Goal: Find specific page/section: Find specific page/section

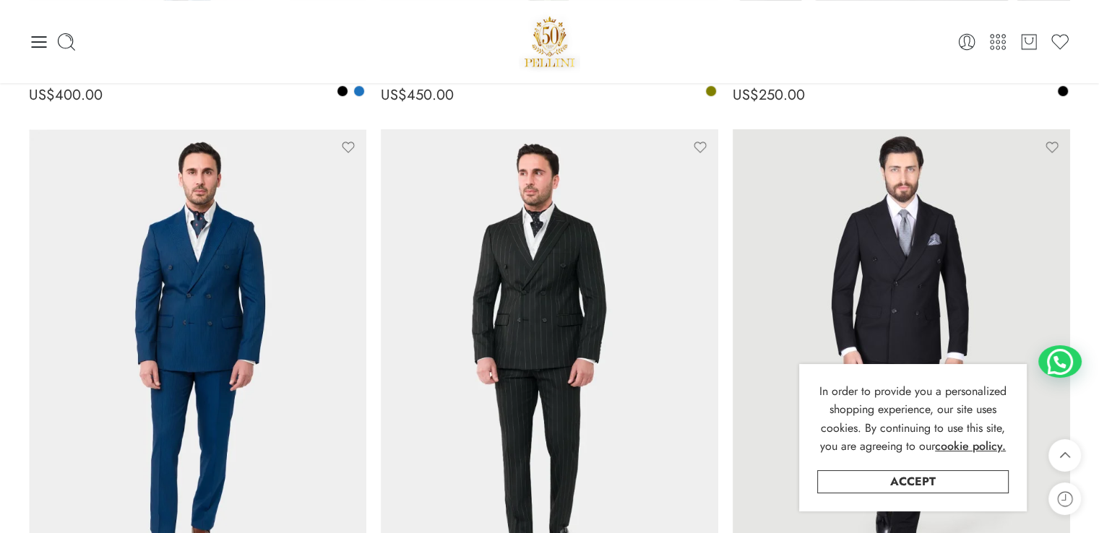
scroll to position [645, 0]
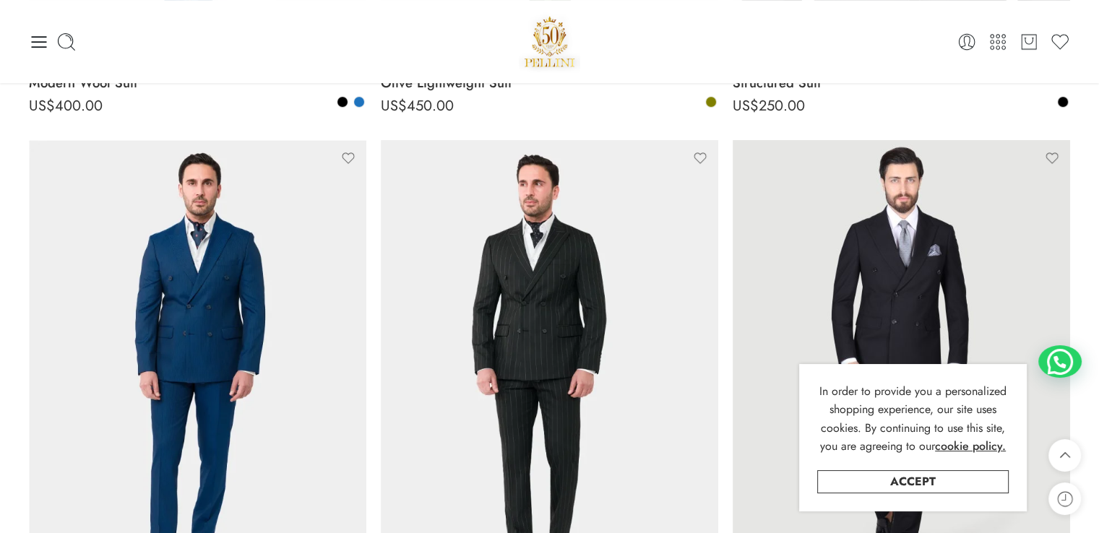
click at [50, 46] on div at bounding box center [202, 42] width 347 height 20
click at [38, 47] on icon at bounding box center [39, 42] width 15 height 12
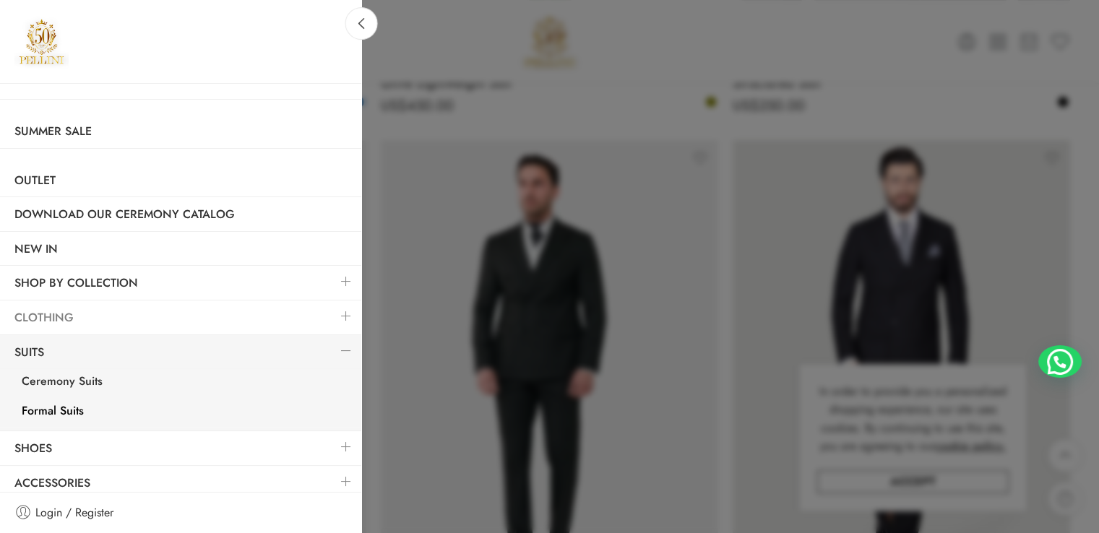
scroll to position [6, 0]
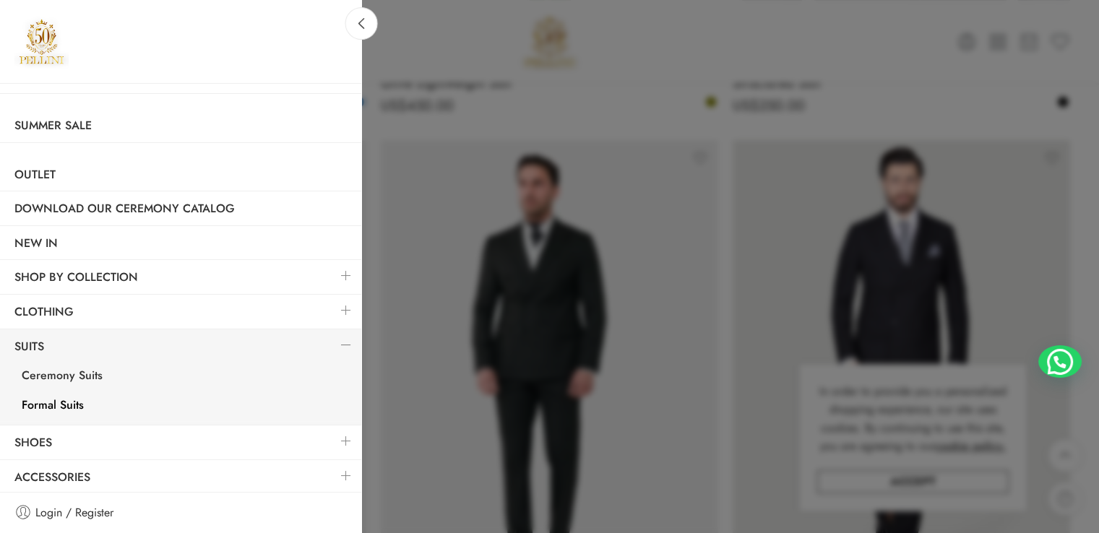
click at [331, 472] on link at bounding box center [346, 475] width 30 height 31
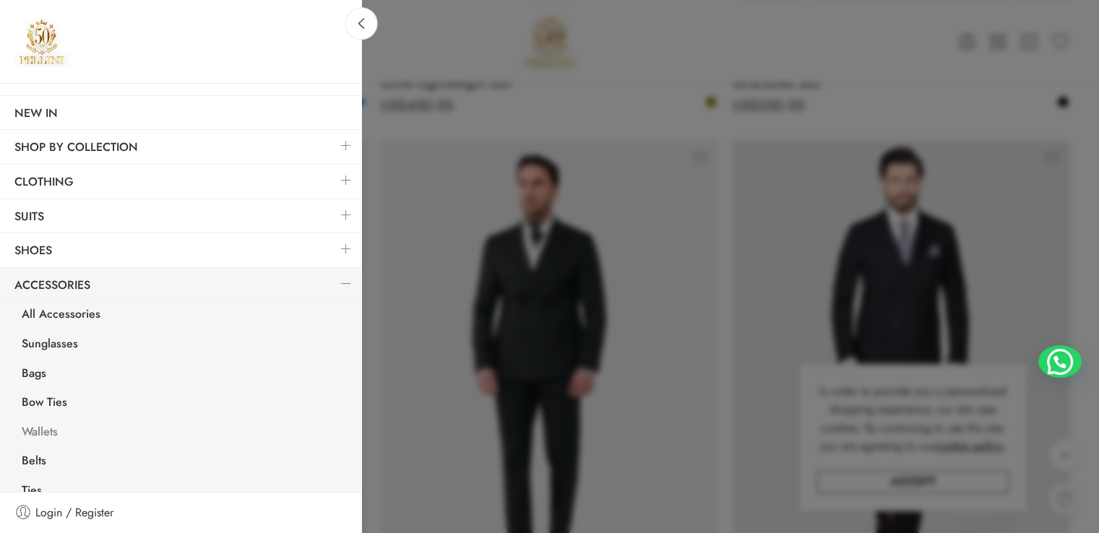
scroll to position [182, 0]
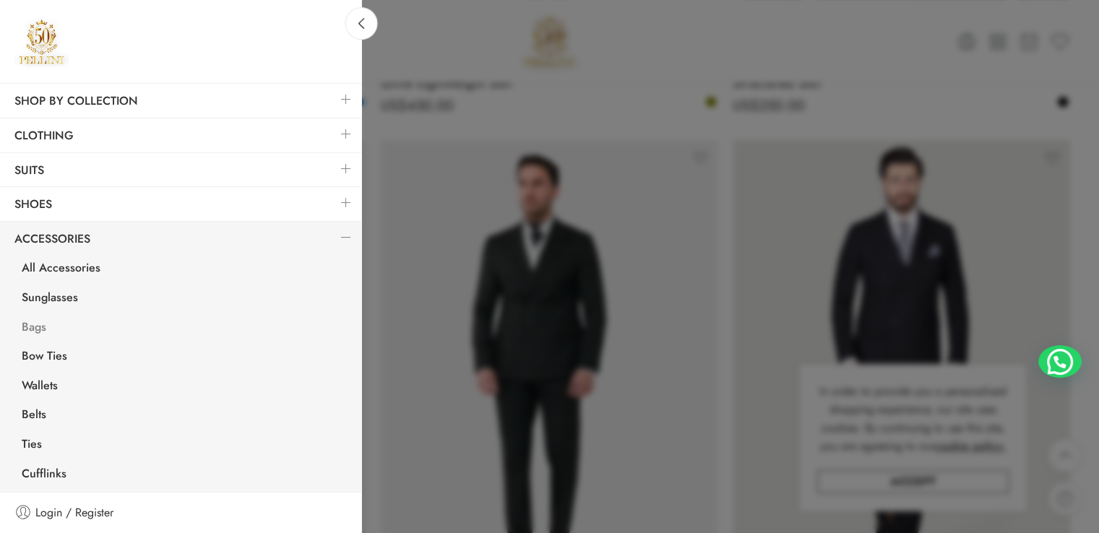
click at [38, 328] on link "Bags" at bounding box center [184, 329] width 354 height 30
click at [335, 199] on link at bounding box center [346, 202] width 30 height 31
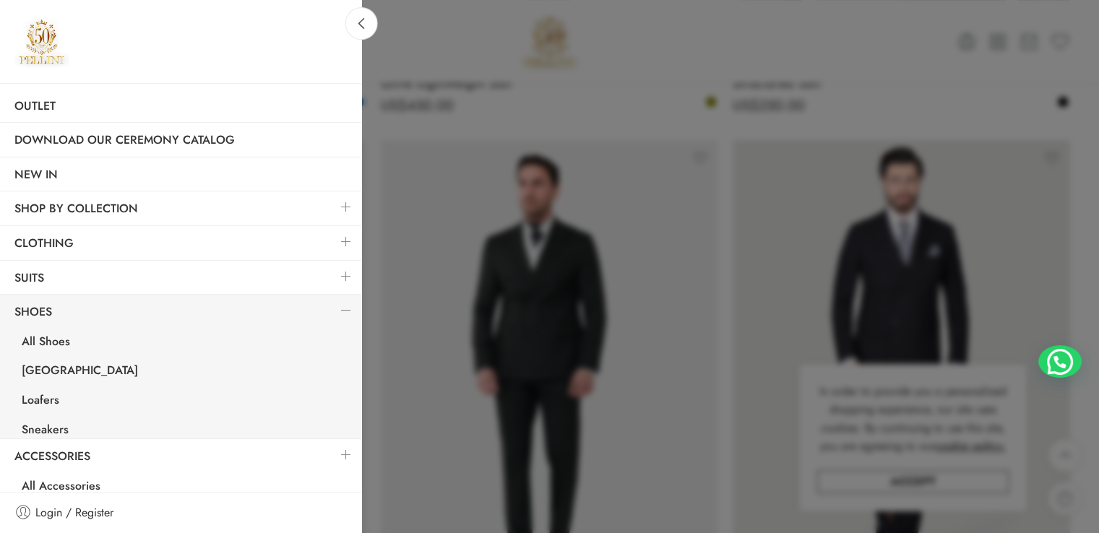
scroll to position [65, 0]
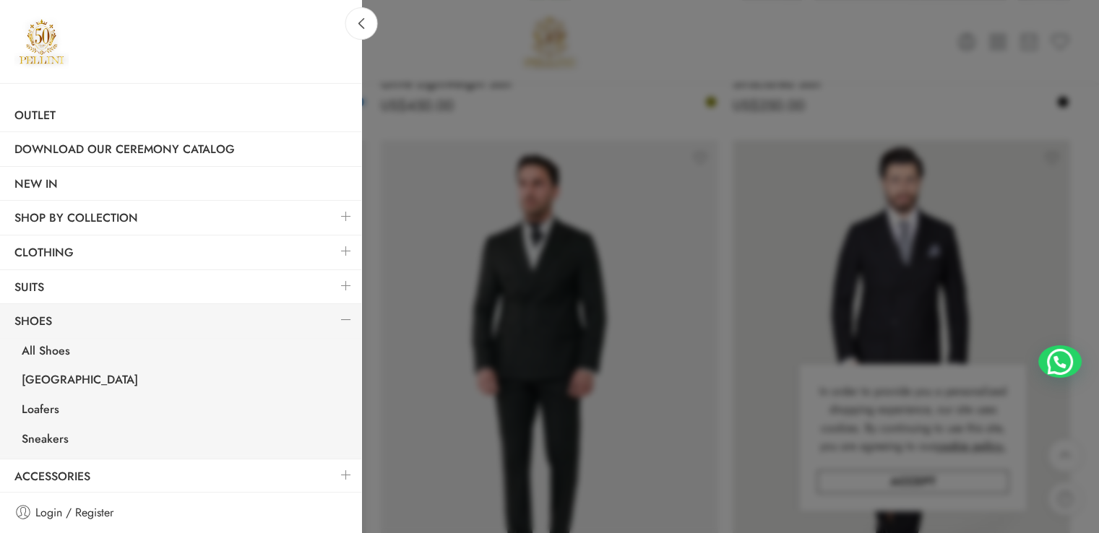
click at [332, 212] on link at bounding box center [346, 216] width 30 height 31
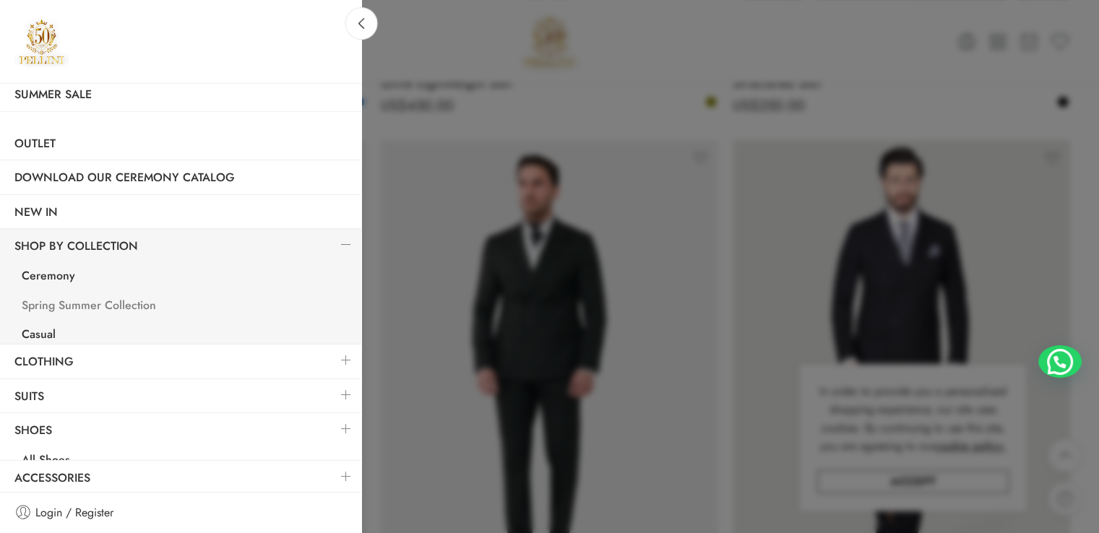
scroll to position [35, 0]
click at [61, 275] on link "Ceremony" at bounding box center [184, 280] width 354 height 30
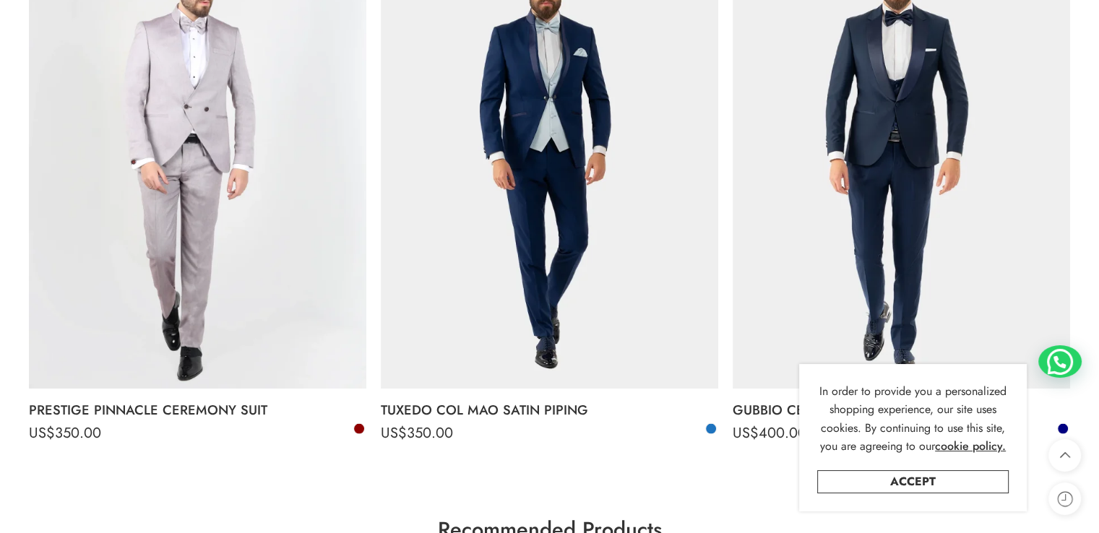
scroll to position [2963, 0]
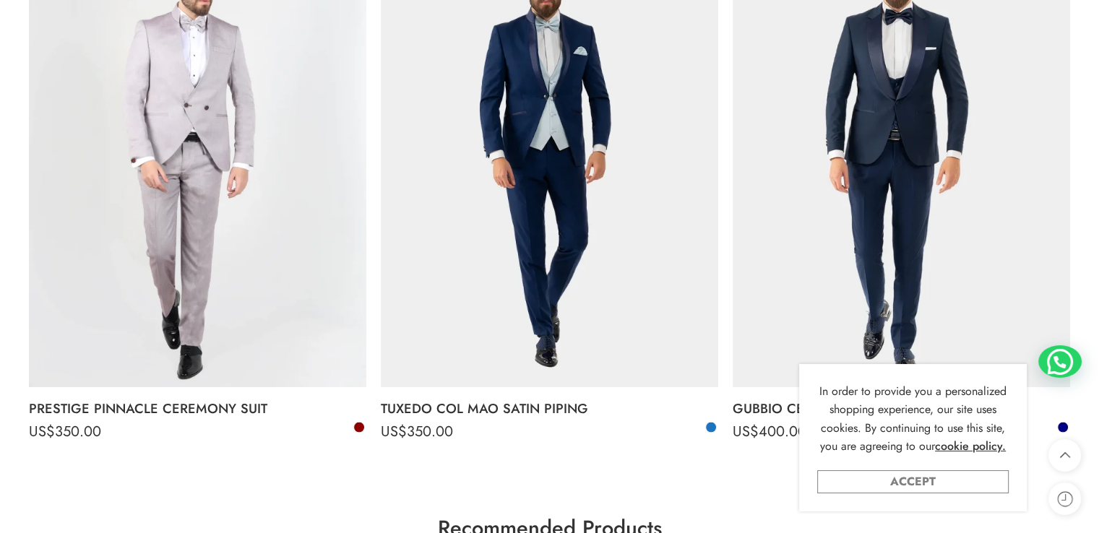
click at [955, 481] on link "Accept" at bounding box center [913, 481] width 192 height 23
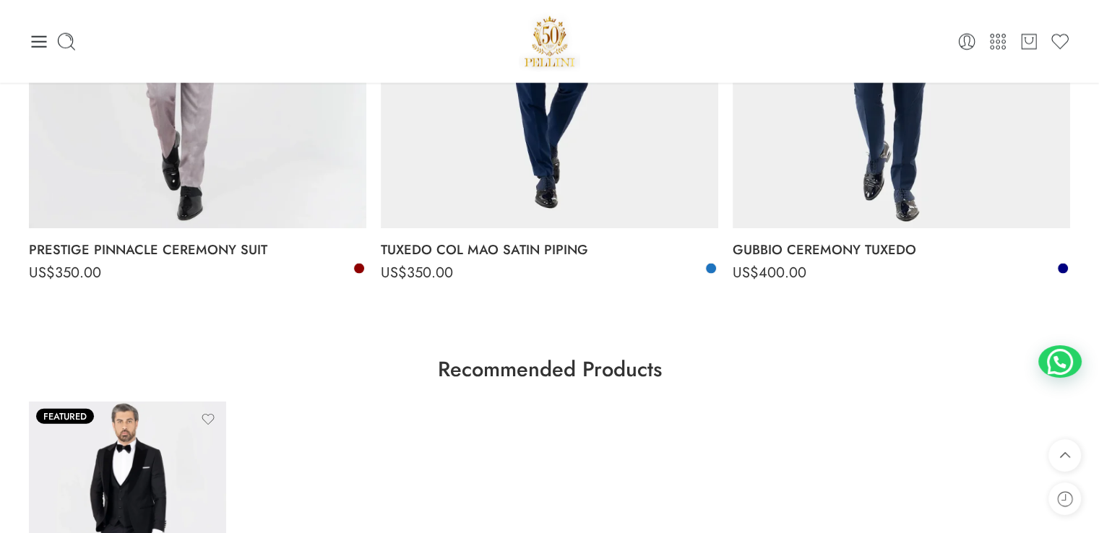
scroll to position [3035, 0]
